Goal: Task Accomplishment & Management: Use online tool/utility

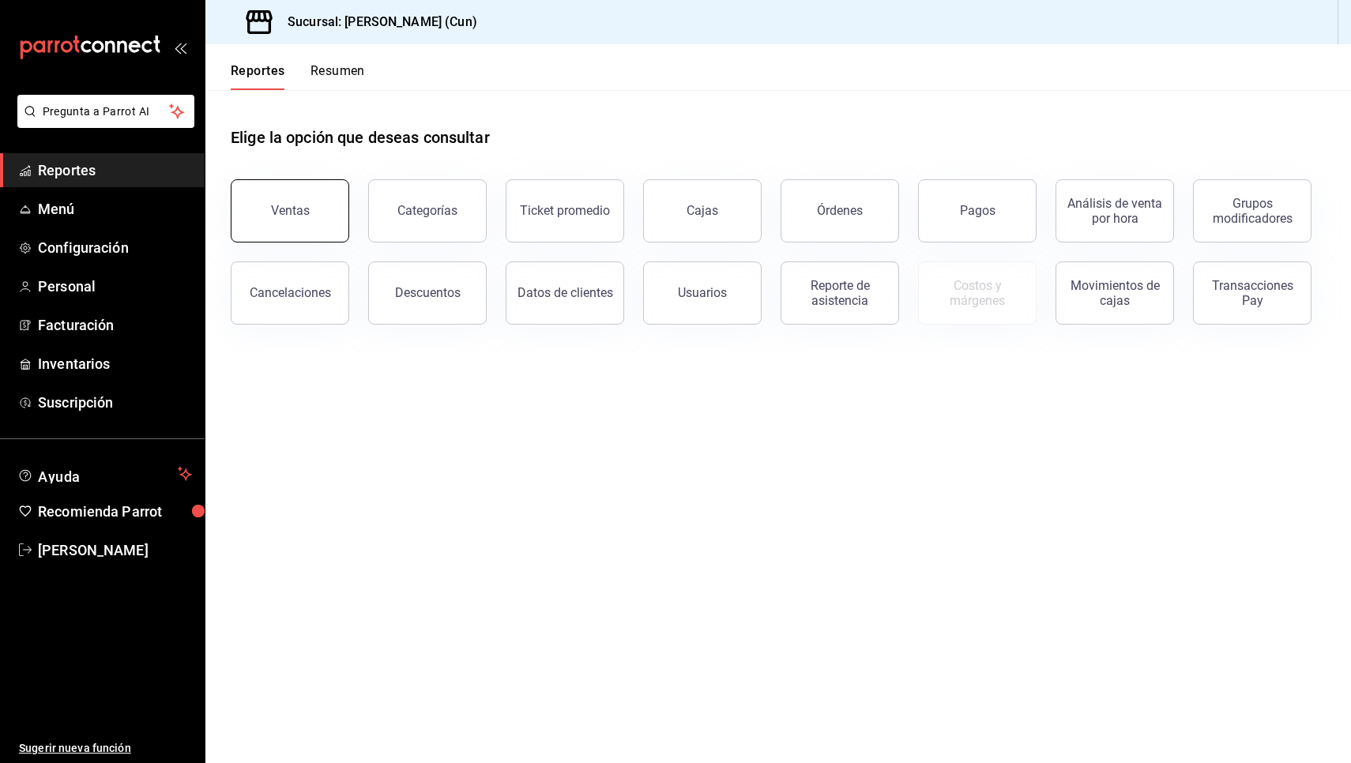
click at [294, 214] on div "Ventas" at bounding box center [290, 210] width 39 height 15
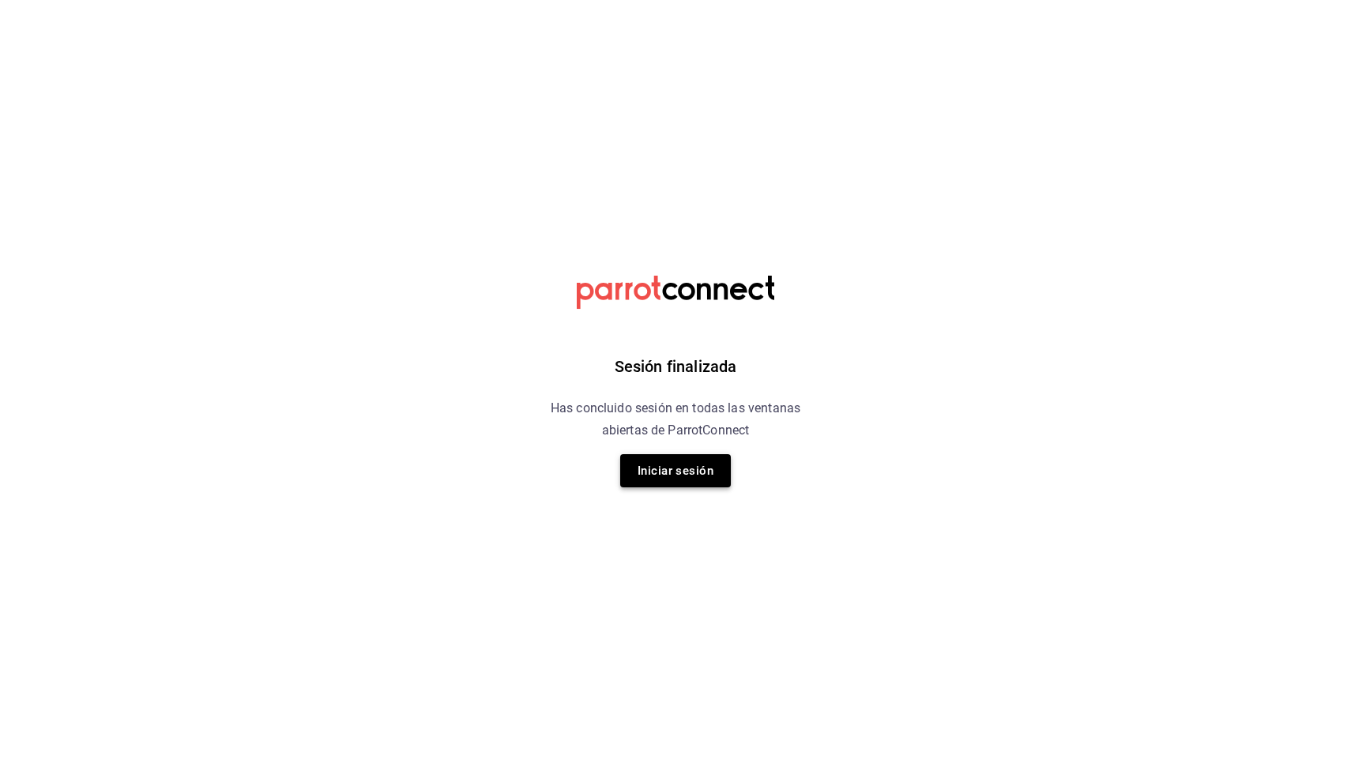
click at [679, 474] on button "Iniciar sesión" at bounding box center [675, 470] width 111 height 33
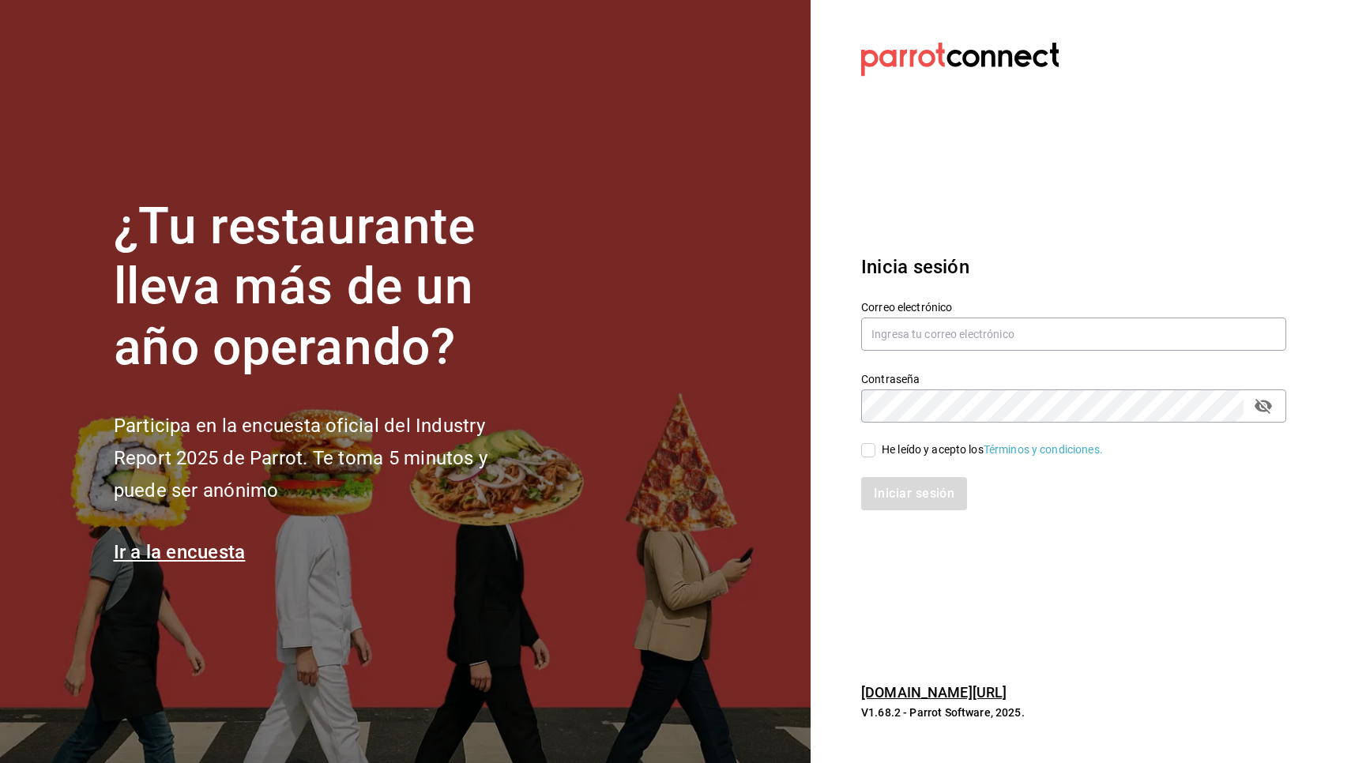
click at [1213, 90] on section "Datos incorrectos. Verifica que tu Correo o Contraseña estén bien escritos. Ini…" at bounding box center [1068, 381] width 514 height 763
click at [1084, 331] on input "text" at bounding box center [1073, 334] width 425 height 33
type input "fbravo.cun@gmail.com"
click at [869, 453] on input "He leído y acepto los Términos y condiciones." at bounding box center [868, 450] width 14 height 14
checkbox input "true"
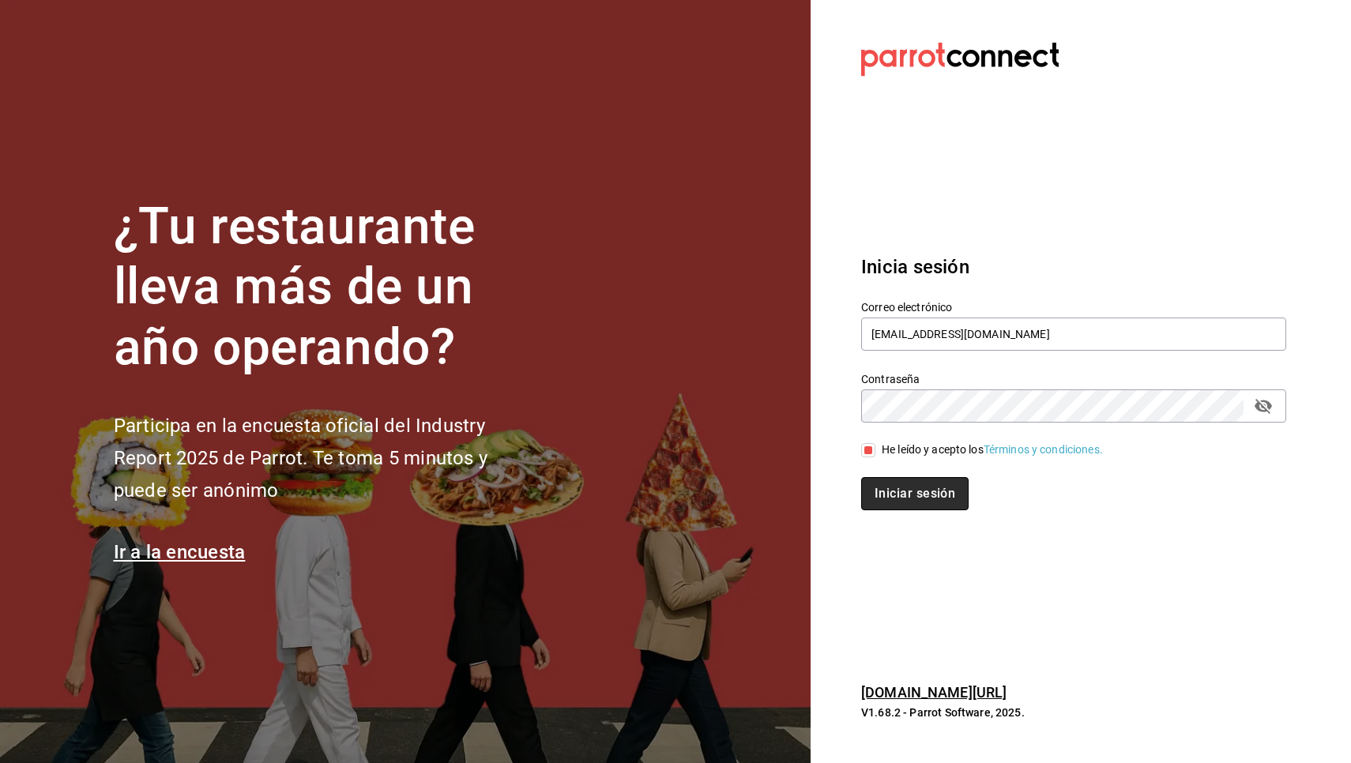
click at [894, 496] on button "Iniciar sesión" at bounding box center [914, 493] width 107 height 33
click at [935, 493] on div "Iniciar sesión" at bounding box center [1073, 493] width 425 height 33
type input "[EMAIL_ADDRESS][DOMAIN_NAME]"
click at [868, 450] on input "He leído y acepto los Términos y condiciones." at bounding box center [868, 450] width 14 height 14
checkbox input "true"
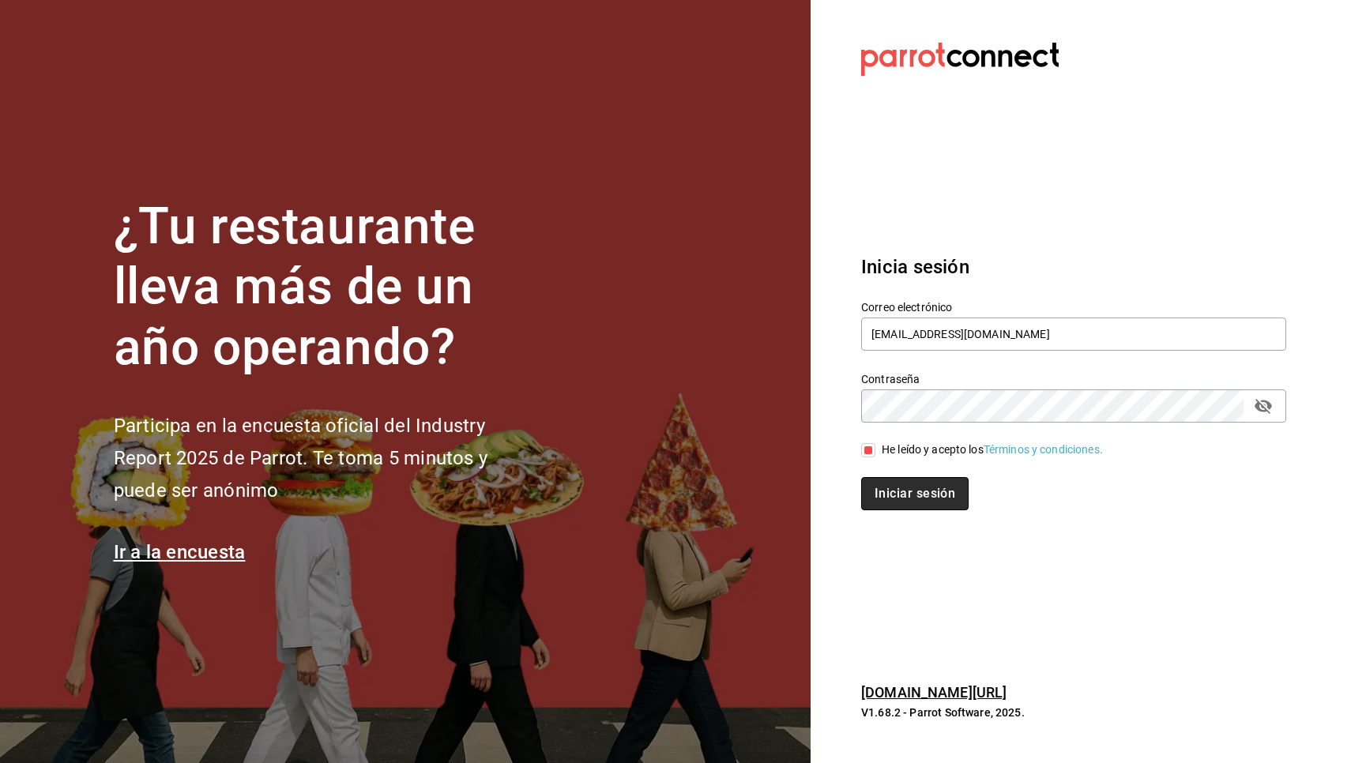
click at [876, 489] on button "Iniciar sesión" at bounding box center [914, 493] width 107 height 33
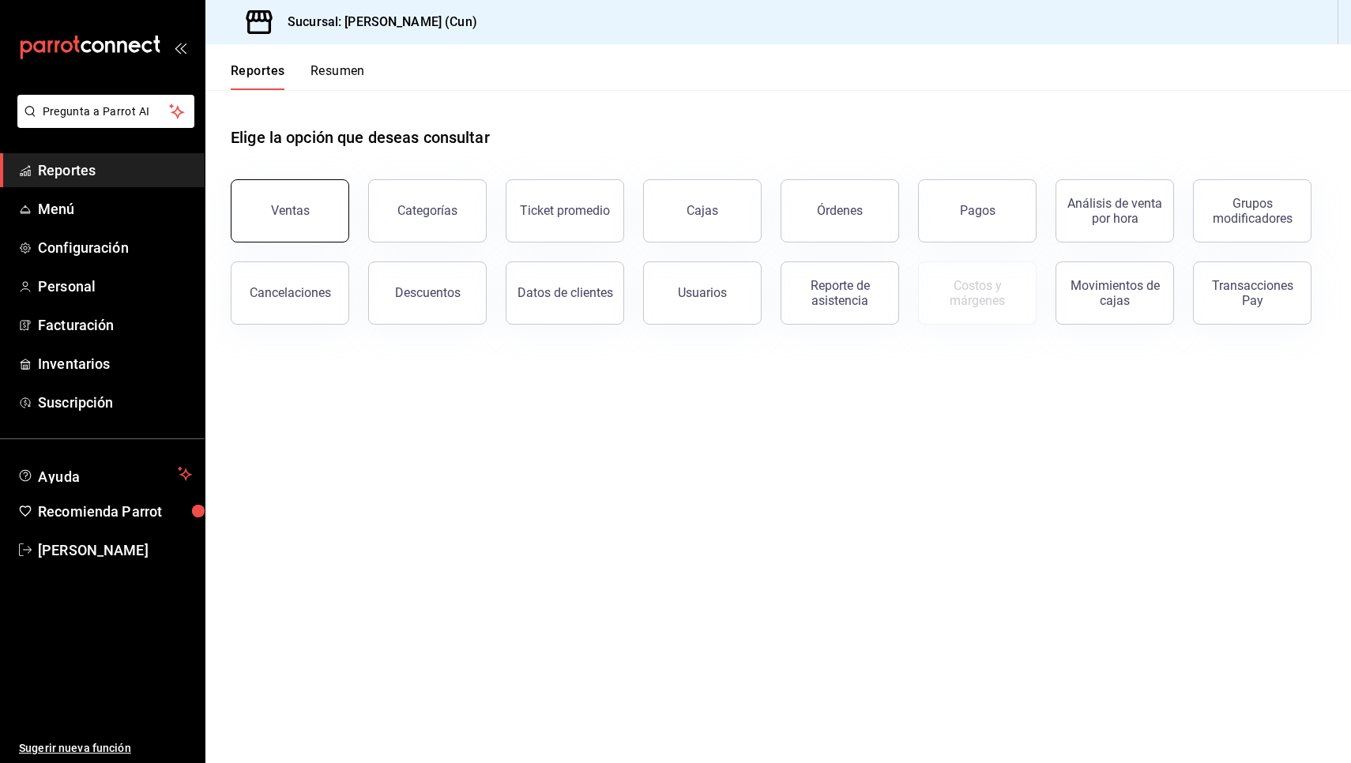
click at [297, 211] on div "Ventas" at bounding box center [290, 210] width 39 height 15
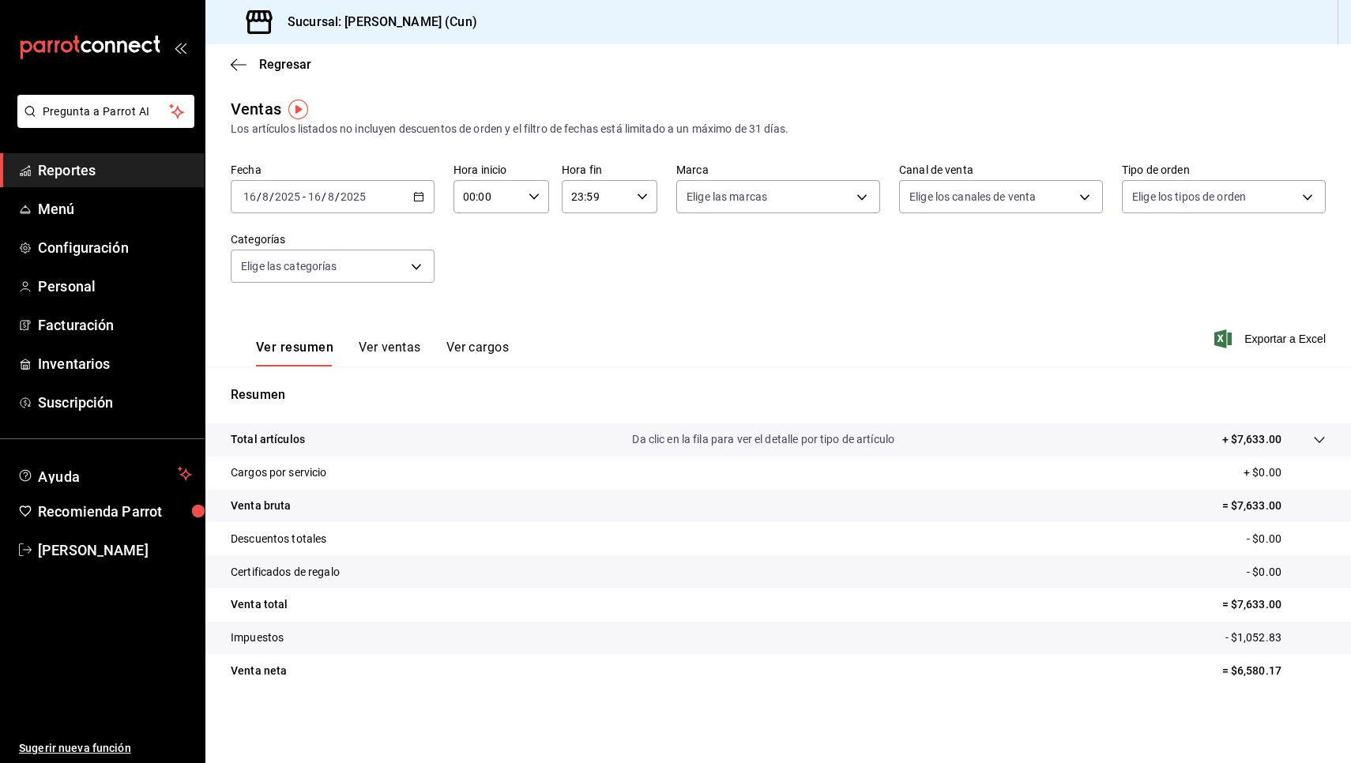
click at [107, 174] on span "Reportes" at bounding box center [115, 170] width 154 height 21
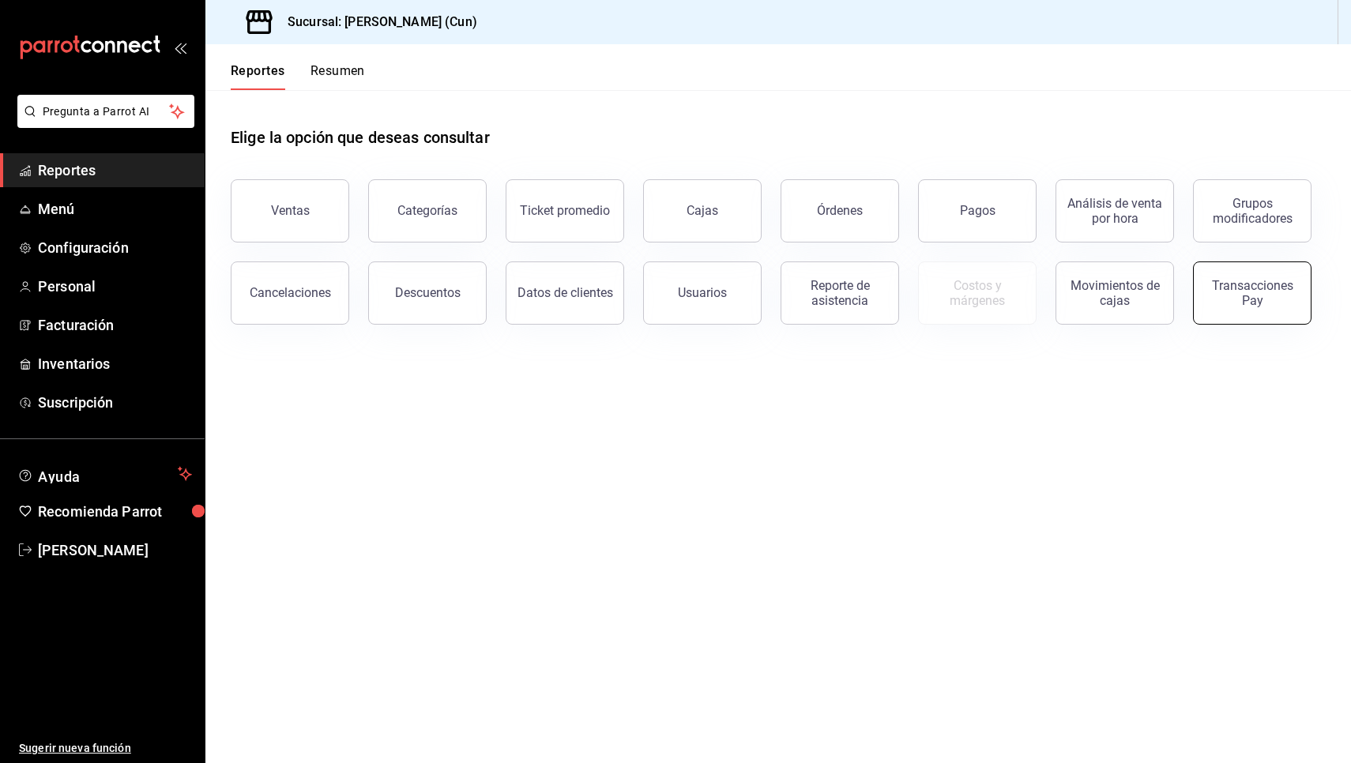
click at [1221, 292] on div "Transacciones Pay" at bounding box center [1252, 293] width 98 height 30
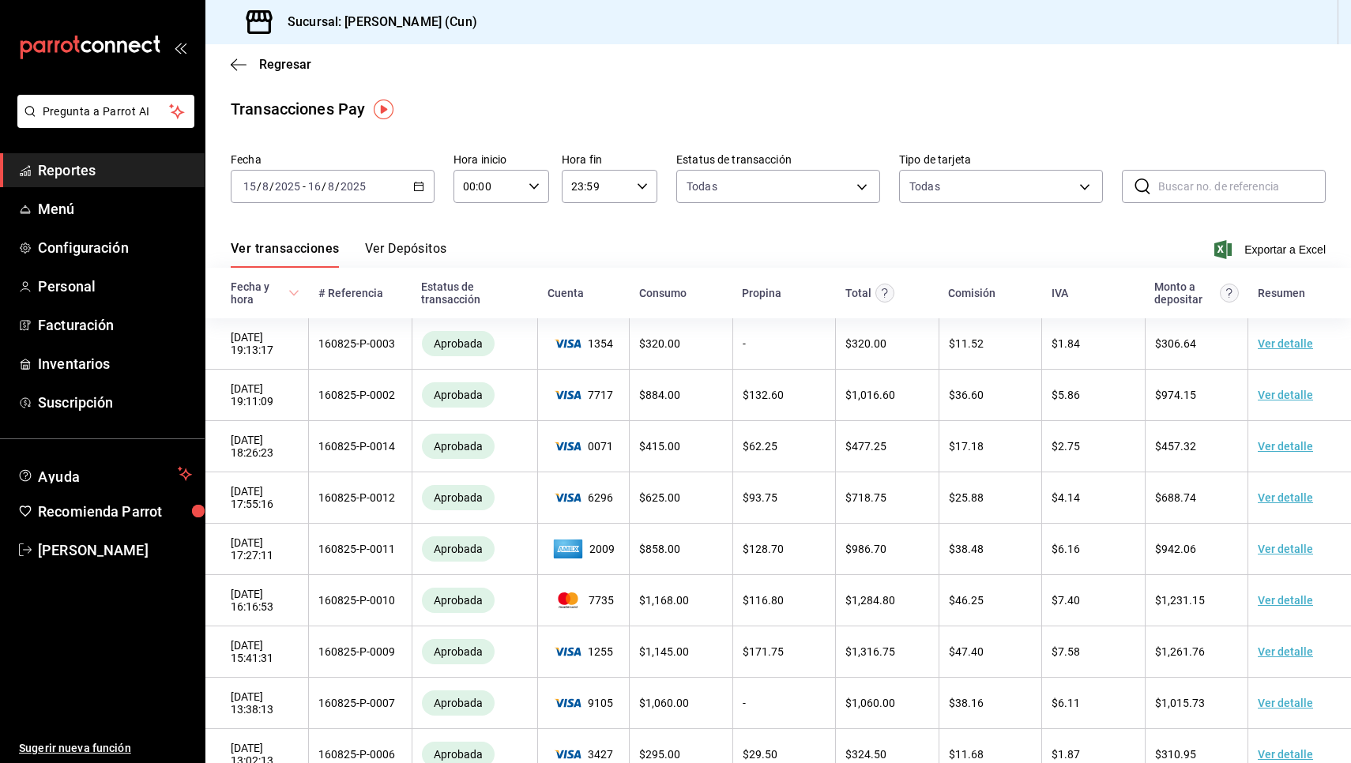
click at [77, 175] on span "Reportes" at bounding box center [115, 170] width 154 height 21
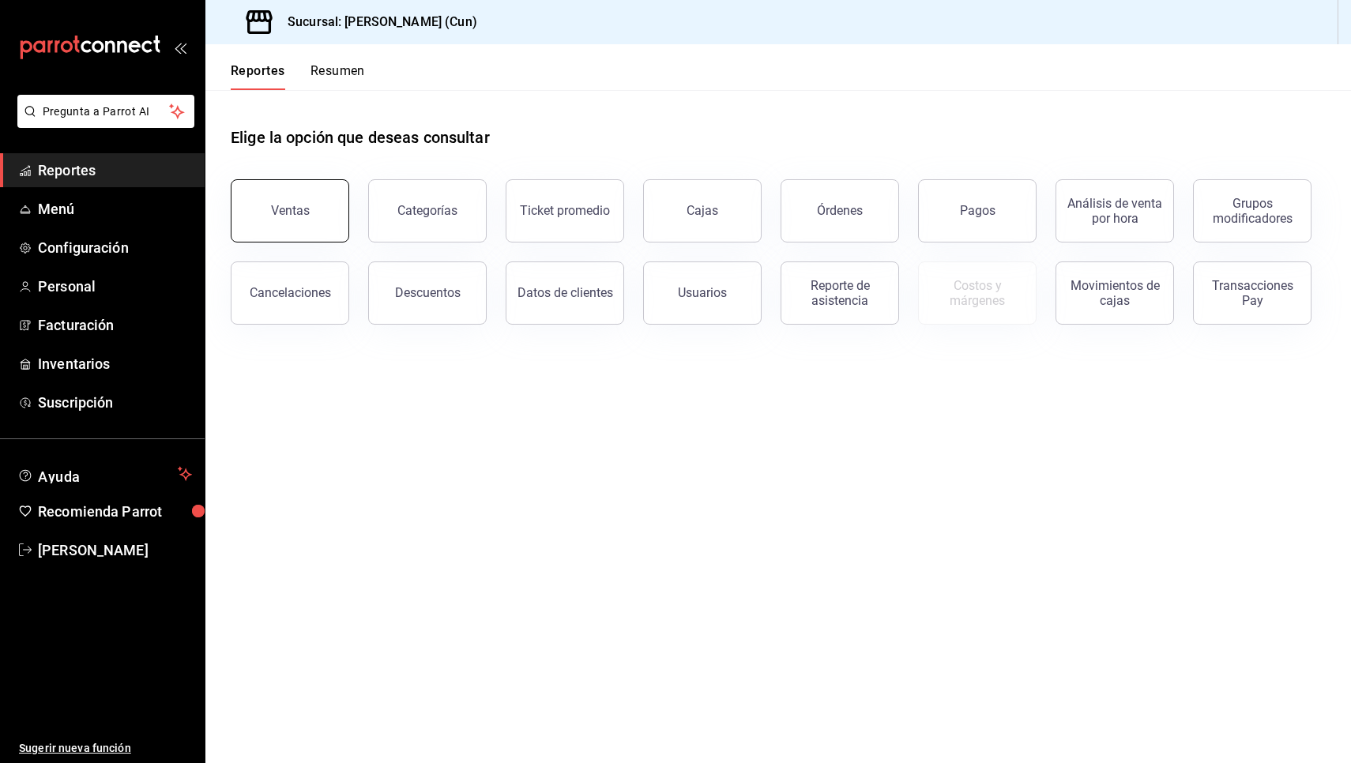
click at [307, 224] on button "Ventas" at bounding box center [290, 210] width 119 height 63
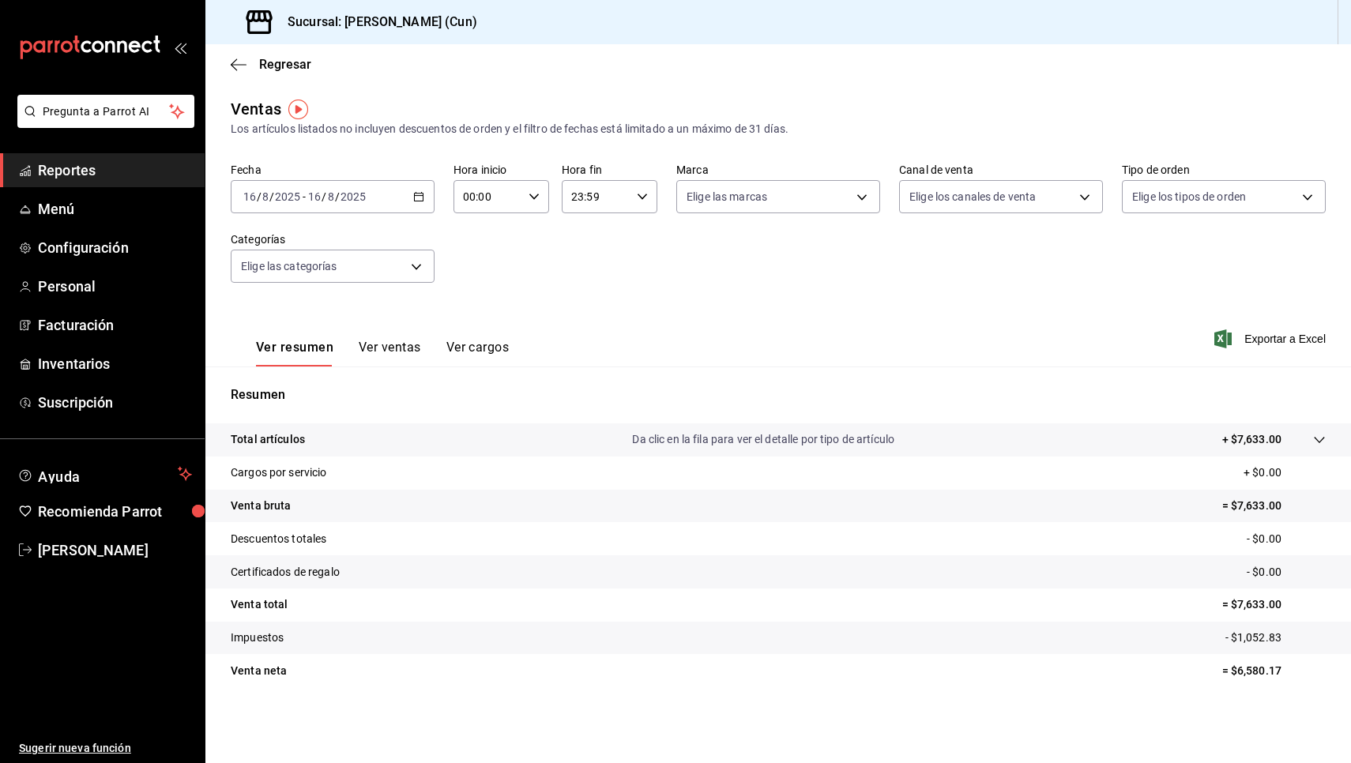
click at [77, 174] on span "Reportes" at bounding box center [115, 170] width 154 height 21
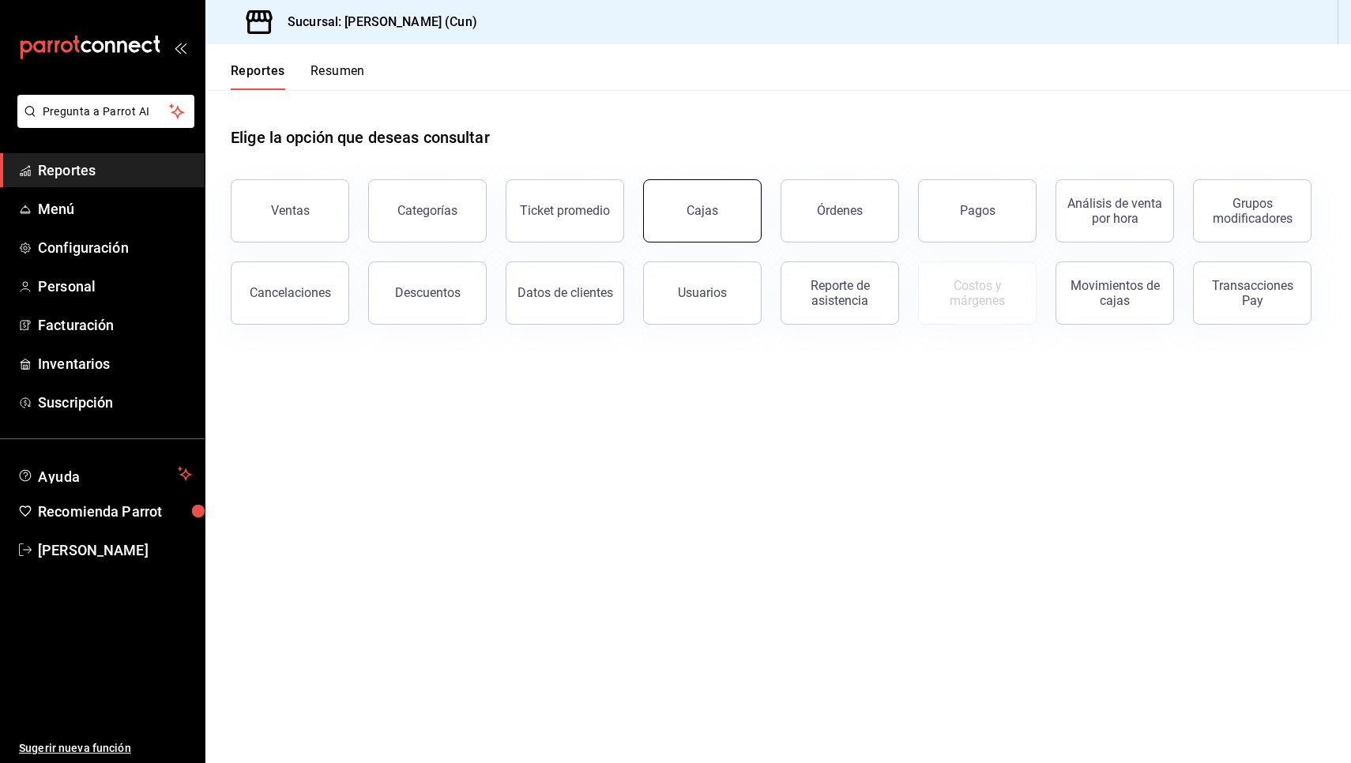
click at [693, 195] on button "Cajas" at bounding box center [702, 210] width 119 height 63
